Goal: Communication & Community: Answer question/provide support

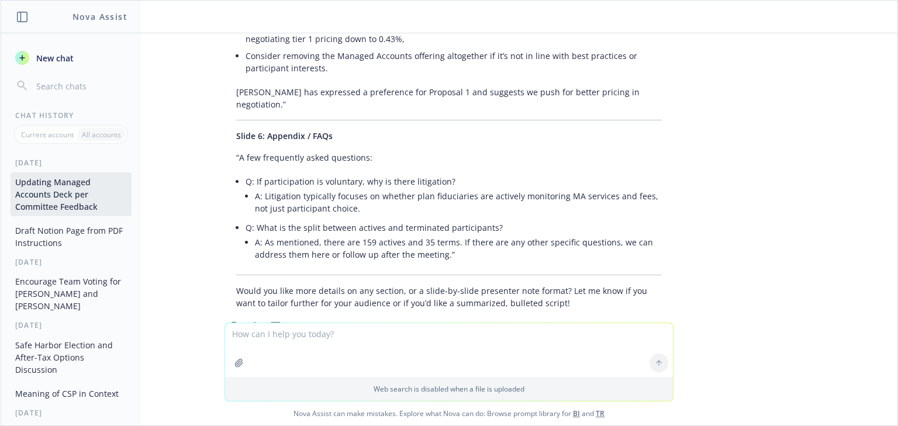
scroll to position [3260, 0]
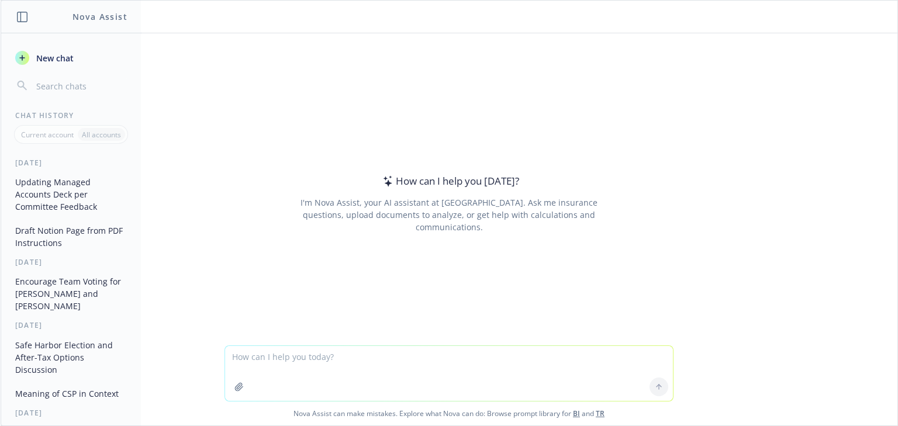
click at [85, 185] on button "Updating Managed Accounts Deck per Committee Feedback" at bounding box center [71, 194] width 121 height 44
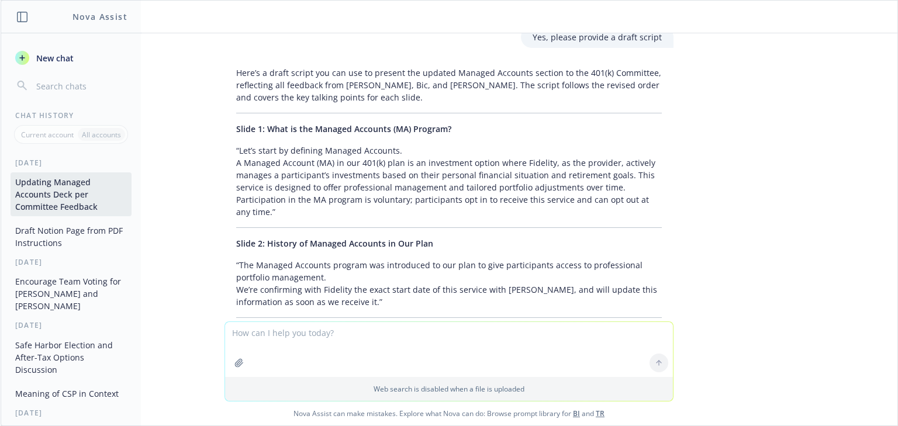
scroll to position [3326, 0]
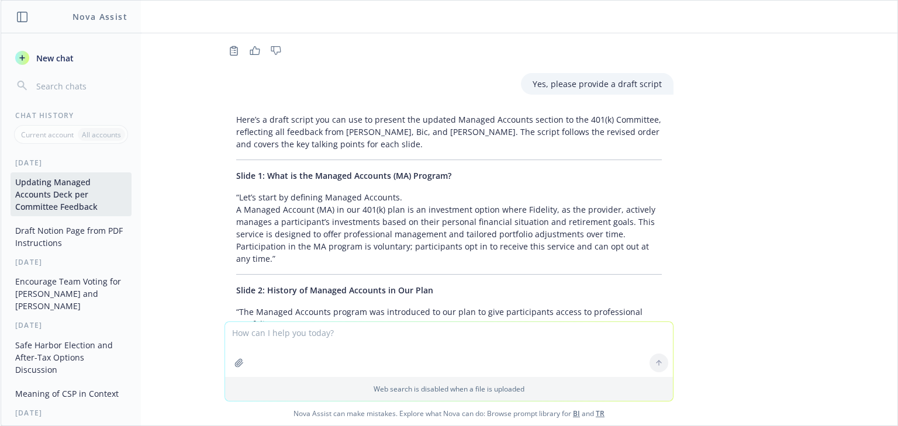
click at [272, 170] on span "Slide 1: What is the Managed Accounts (MA) Program?" at bounding box center [343, 175] width 215 height 11
drag, startPoint x: 272, startPoint y: 128, endPoint x: 423, endPoint y: 125, distance: 150.8
click at [423, 170] on span "Slide 1: What is the Managed Accounts (MA) Program?" at bounding box center [343, 175] width 215 height 11
copy span "What is the Managed Accounts (MA) Program"
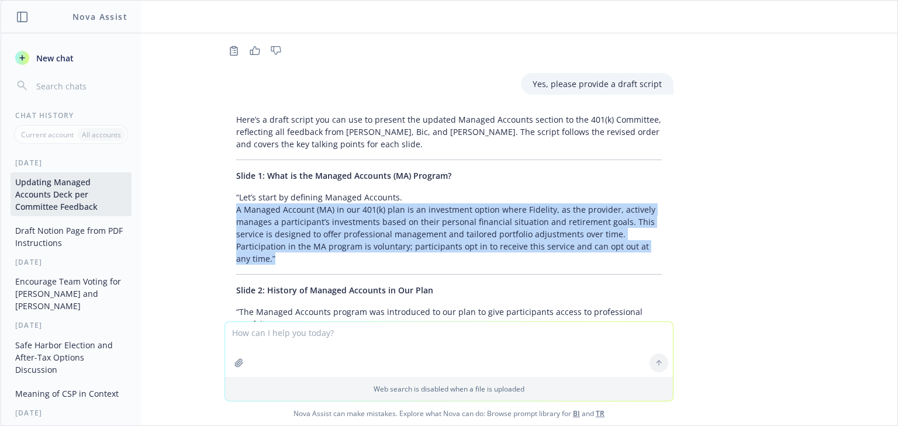
drag, startPoint x: 253, startPoint y: 206, endPoint x: 223, endPoint y: 157, distance: 56.9
copy p "A Managed Account (MA) in our 401(k) plan is an investment option where Fidelit…"
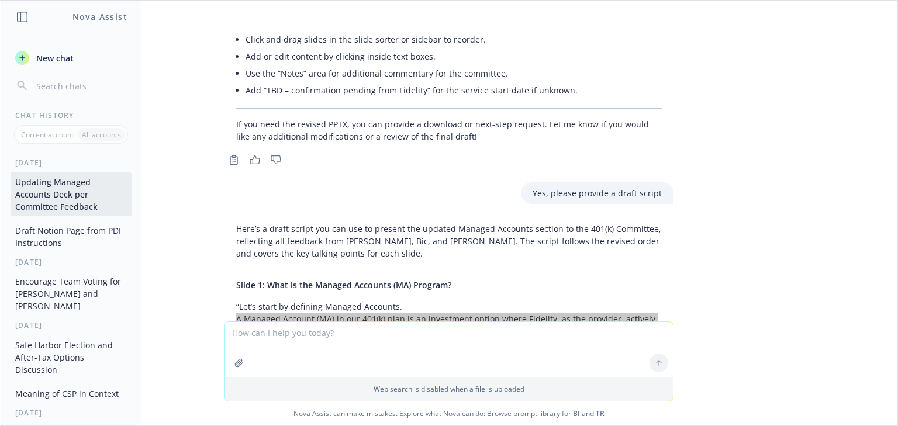
scroll to position [3232, 0]
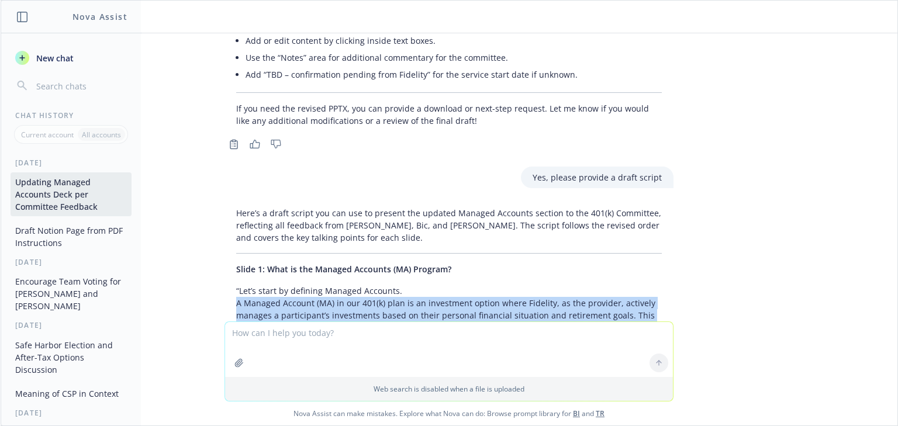
click at [274, 285] on p "“Let’s start by defining Managed Accounts. A Managed Account (MA) in our 401(k)…" at bounding box center [449, 322] width 426 height 74
drag, startPoint x: 236, startPoint y: 288, endPoint x: 213, endPoint y: 229, distance: 63.8
copy p "“Let’s start by defining Managed Accounts. A Managed Account (MA) in our 401(k)…"
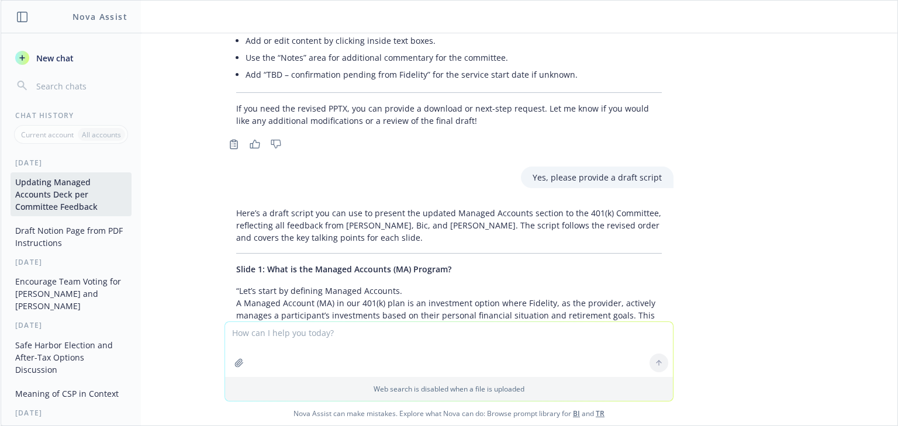
click at [264, 330] on textarea at bounding box center [449, 349] width 448 height 55
type textarea "Lets make this short and succient, use bullet points"
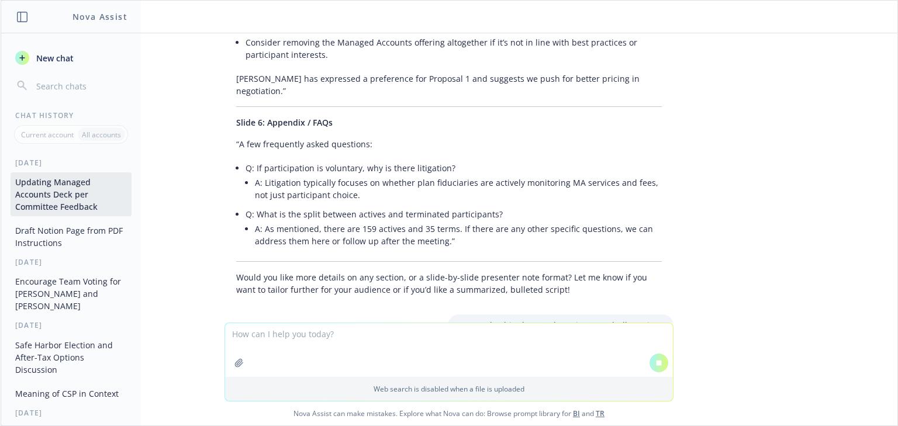
scroll to position [3869, 0]
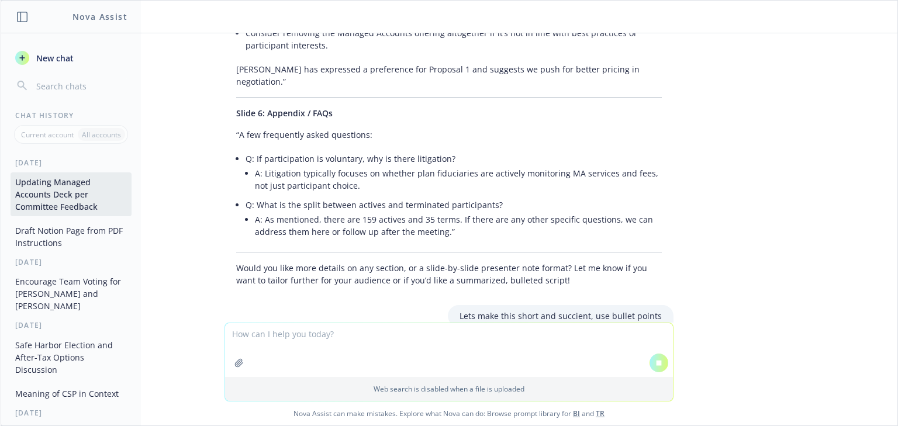
paste textarea "“Let’s start by defining Managed Accounts. A Managed Account (MA) in our 401(k)…"
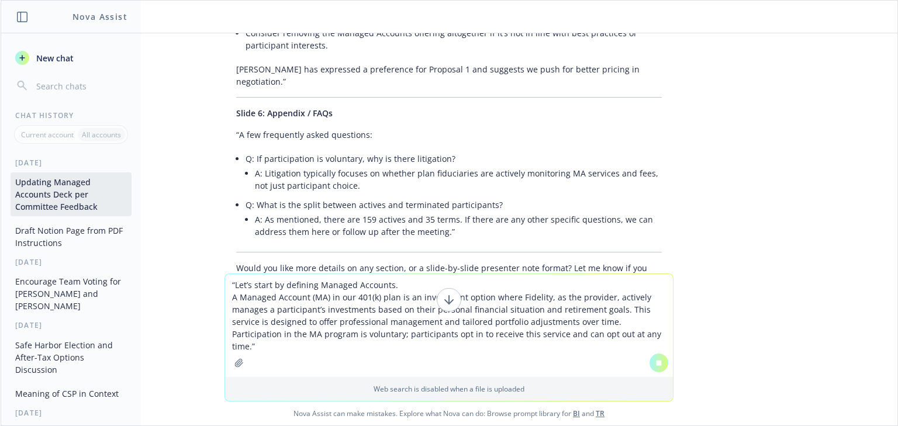
type textarea "“Let’s start by defining Managed Accounts. A Managed Account (MA) in our 401(k)…"
click at [375, 262] on div "pdf BILL_Managed Accounts Overview v2.pdf We presented this section (attached) …" at bounding box center [449, 153] width 897 height 240
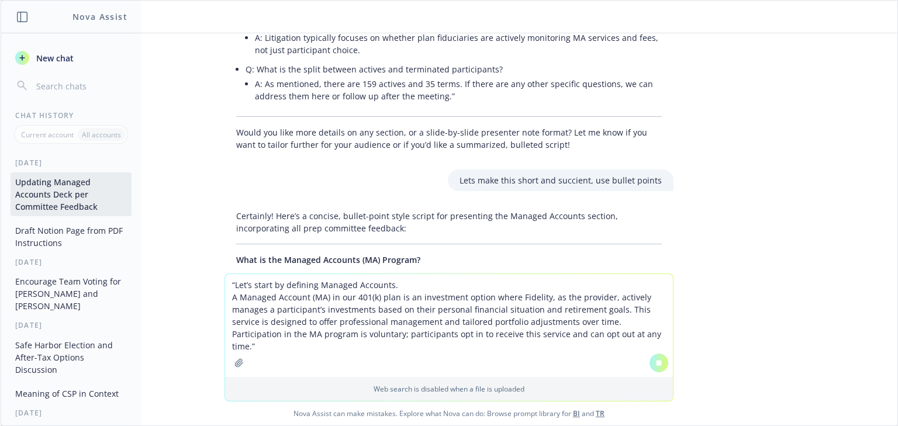
scroll to position [4026, 0]
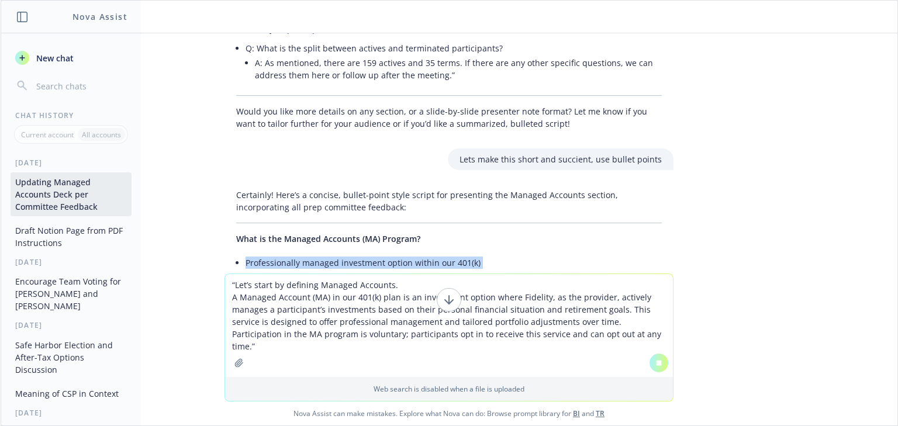
drag, startPoint x: 297, startPoint y: 221, endPoint x: 328, endPoint y: 220, distance: 31.6
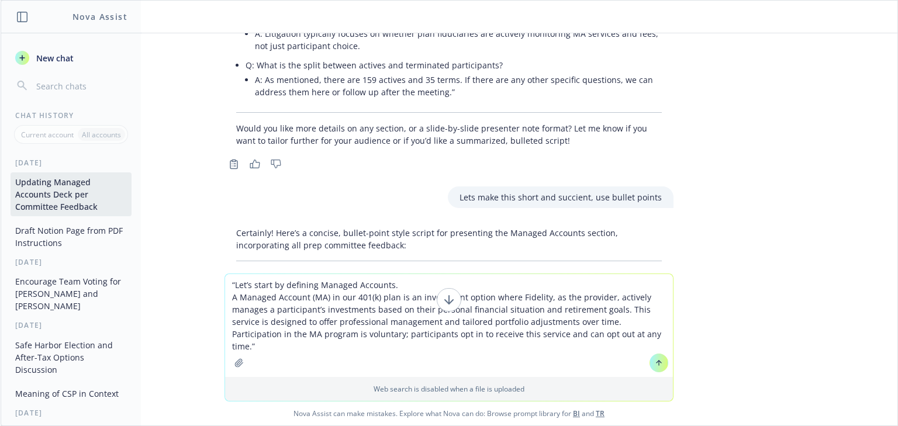
scroll to position [4191, 0]
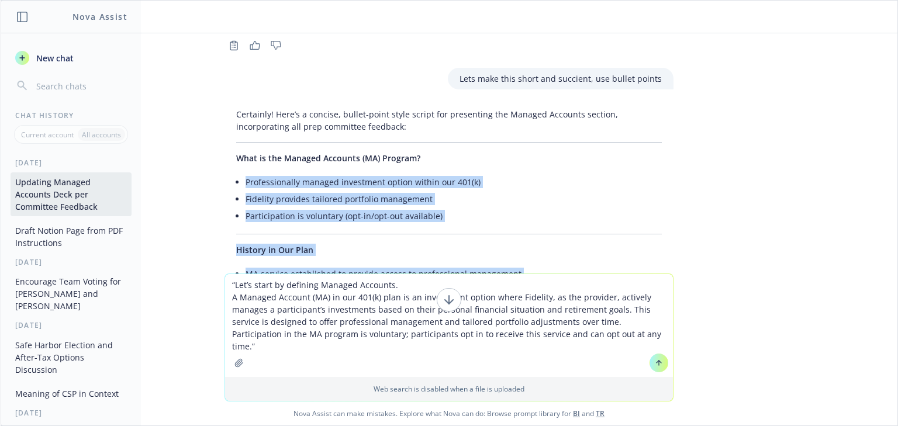
drag, startPoint x: 404, startPoint y: 147, endPoint x: 416, endPoint y: 151, distance: 12.9
click at [404, 207] on li "Participation is voluntary (opt-in/opt-out available)" at bounding box center [453, 215] width 416 height 17
click at [444, 207] on li "Participation is voluntary (opt-in/opt-out available)" at bounding box center [453, 215] width 416 height 17
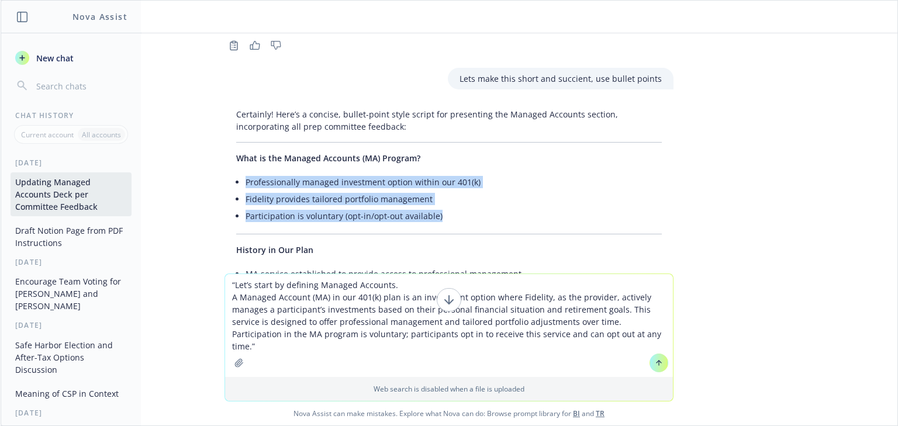
drag, startPoint x: 429, startPoint y: 153, endPoint x: 237, endPoint y: 116, distance: 195.7
click at [237, 116] on div "Certainly! Here’s a concise, bullet-point style script for presenting the Manag…" at bounding box center [448, 383] width 449 height 561
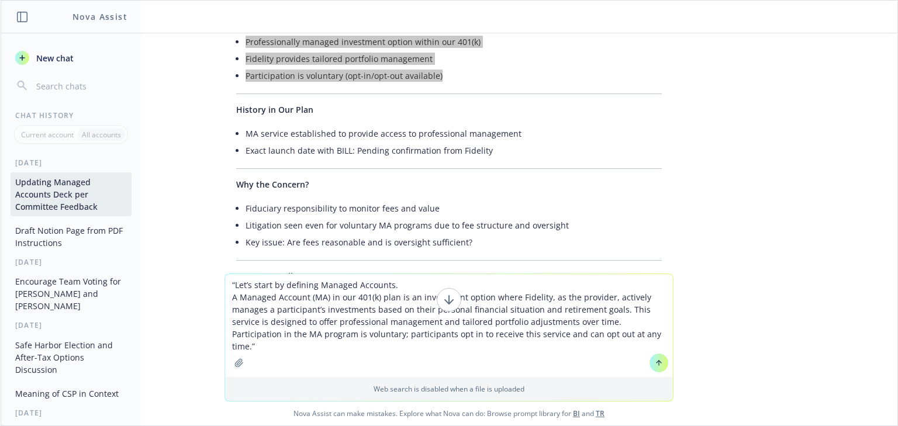
scroll to position [4284, 0]
